Goal: Task Accomplishment & Management: Use online tool/utility

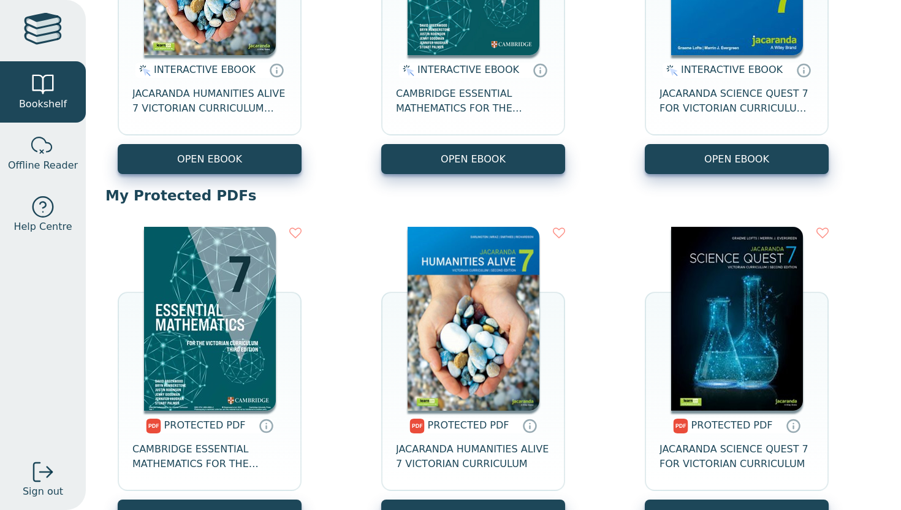
scroll to position [359, 0]
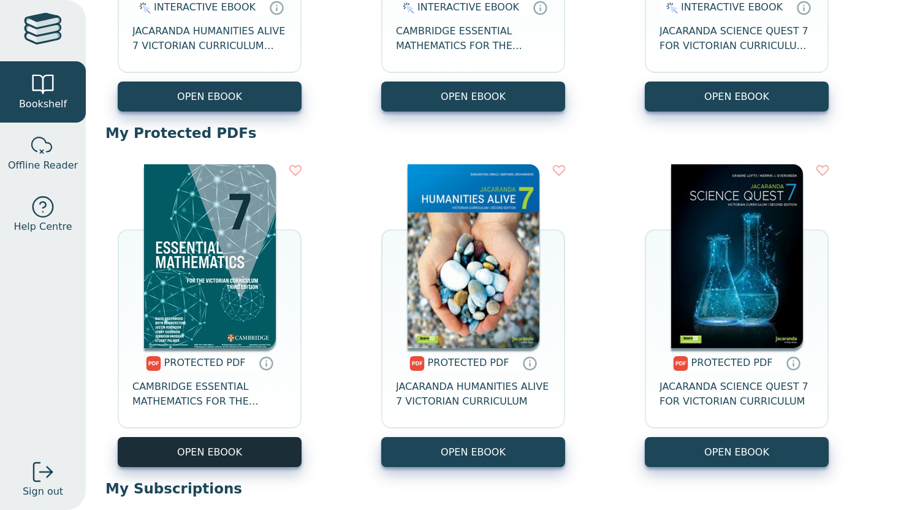
click at [167, 457] on link "OPEN EBOOK" at bounding box center [210, 452] width 184 height 30
click at [0, 0] on div "Bookshelf Offline Reader Help Centre Sign out Your Bookshelf Mokena Mahuta Prof…" at bounding box center [450, 255] width 901 height 510
click at [184, 454] on link "OPEN EBOOK" at bounding box center [210, 452] width 184 height 30
click at [0, 0] on div "Bookshelf Offline Reader Help Centre Sign out Your Bookshelf Mokena Mahuta Prof…" at bounding box center [450, 255] width 901 height 510
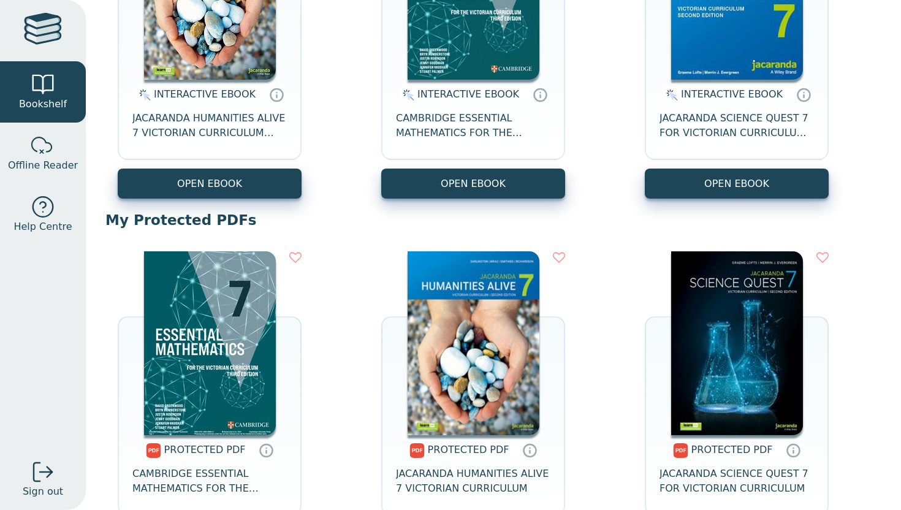
scroll to position [272, 0]
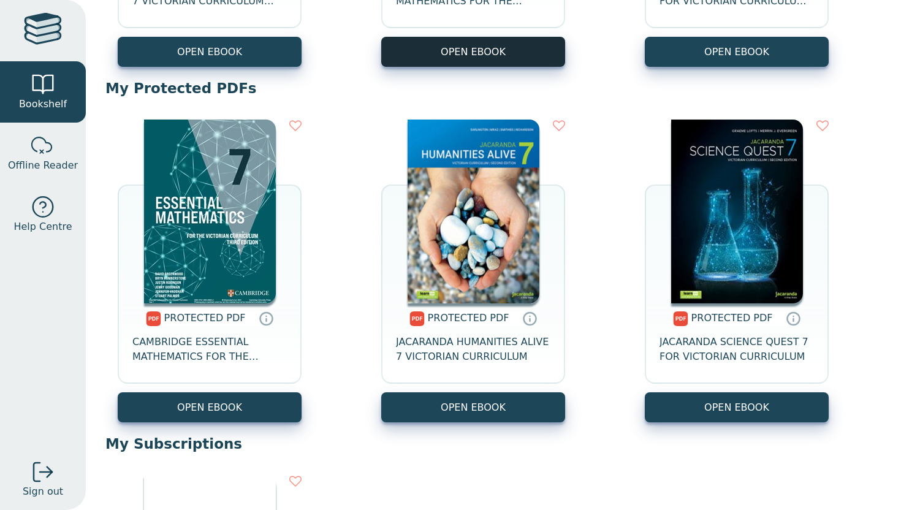
scroll to position [430, 0]
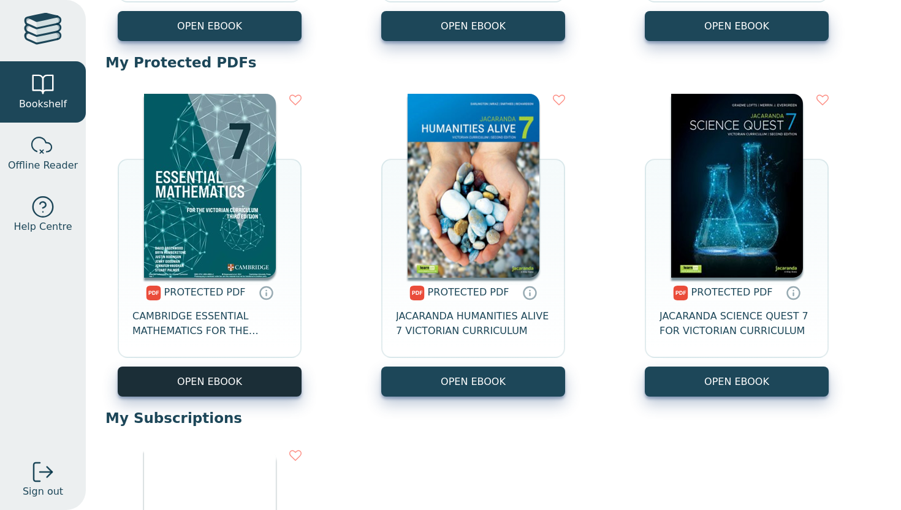
click at [264, 386] on link "OPEN EBOOK" at bounding box center [210, 382] width 184 height 30
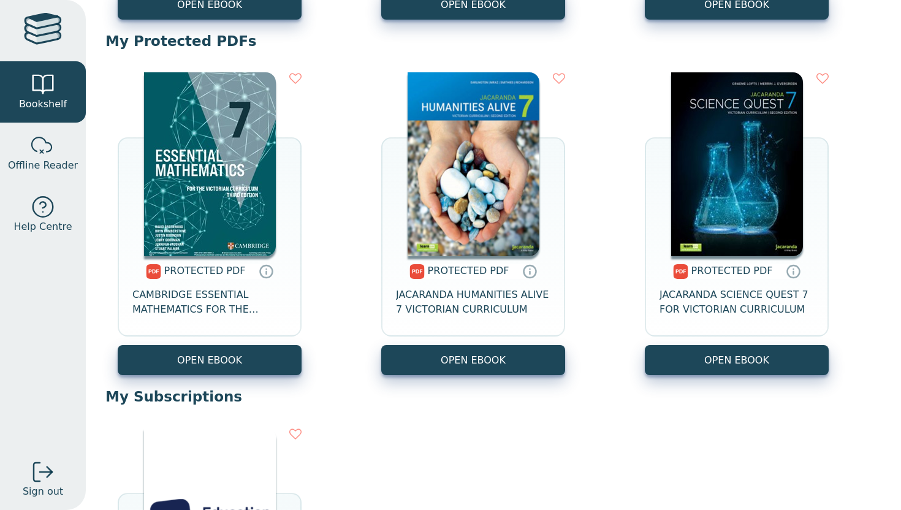
scroll to position [456, 0]
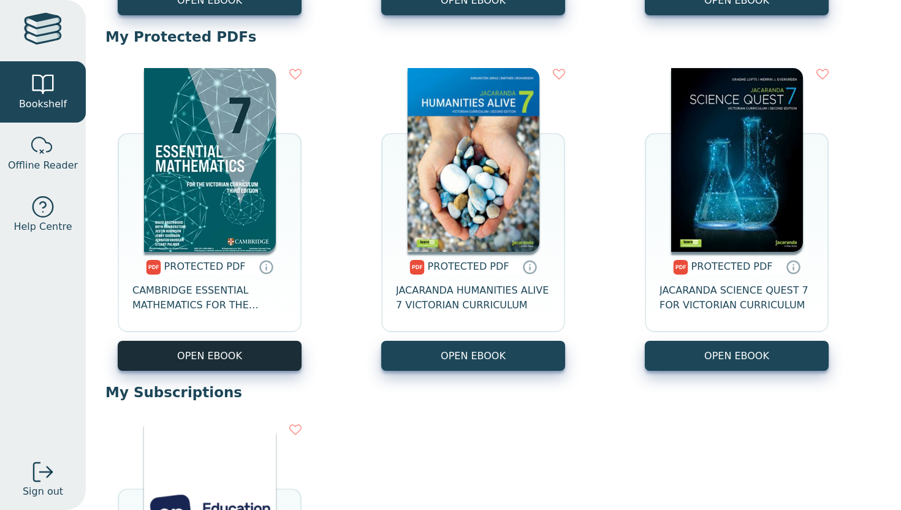
click at [261, 356] on link "OPEN EBOOK" at bounding box center [210, 356] width 184 height 30
